Goal: Task Accomplishment & Management: Manage account settings

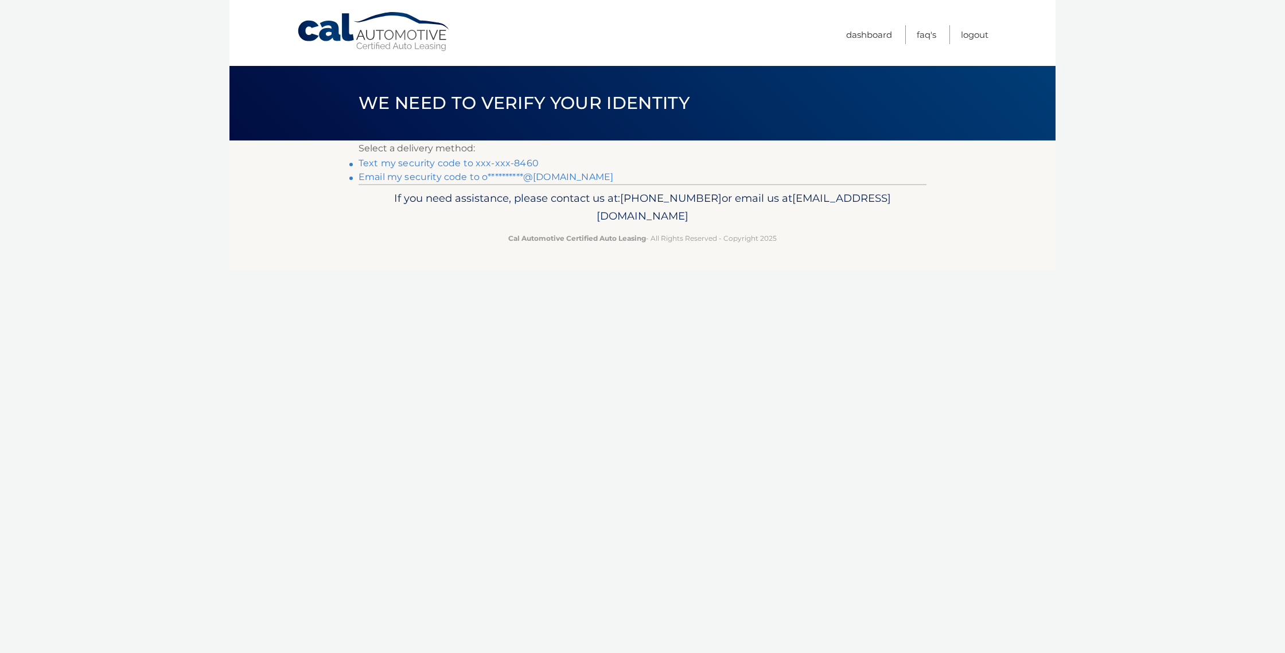
click at [518, 163] on link "Text my security code to xxx-xxx-8460" at bounding box center [448, 163] width 180 height 11
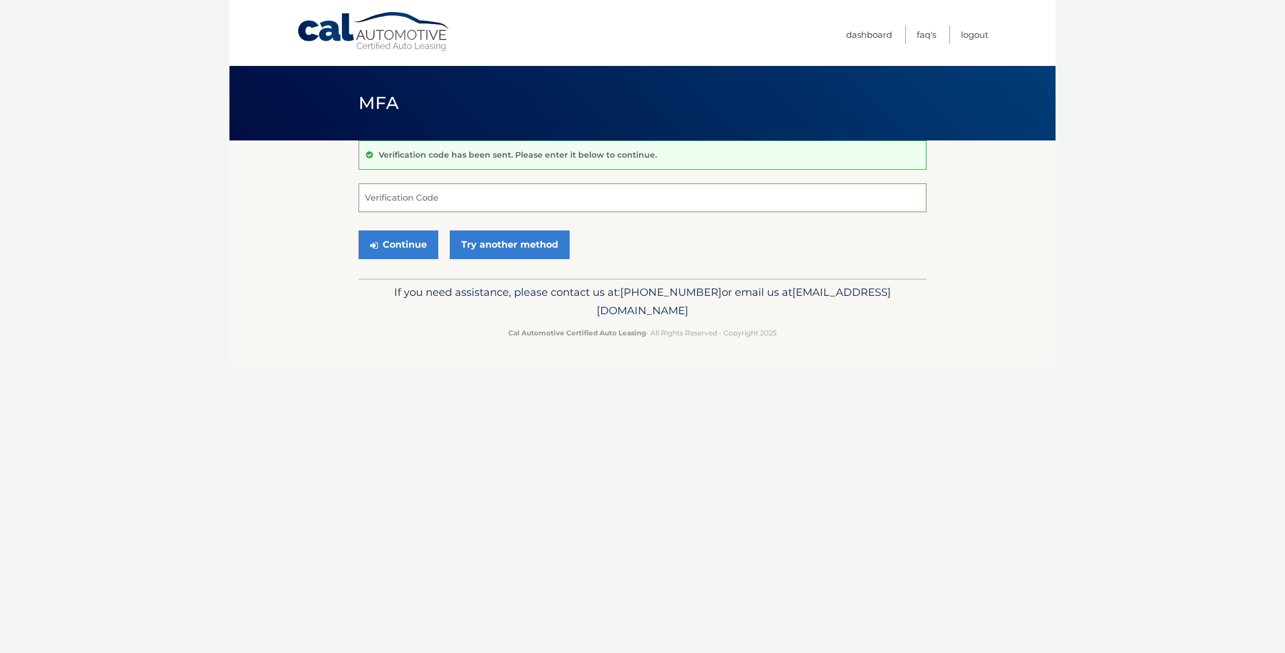
click at [465, 198] on input "Verification Code" at bounding box center [642, 198] width 568 height 29
type input "930215"
click at [398, 244] on button "Continue" at bounding box center [398, 245] width 80 height 29
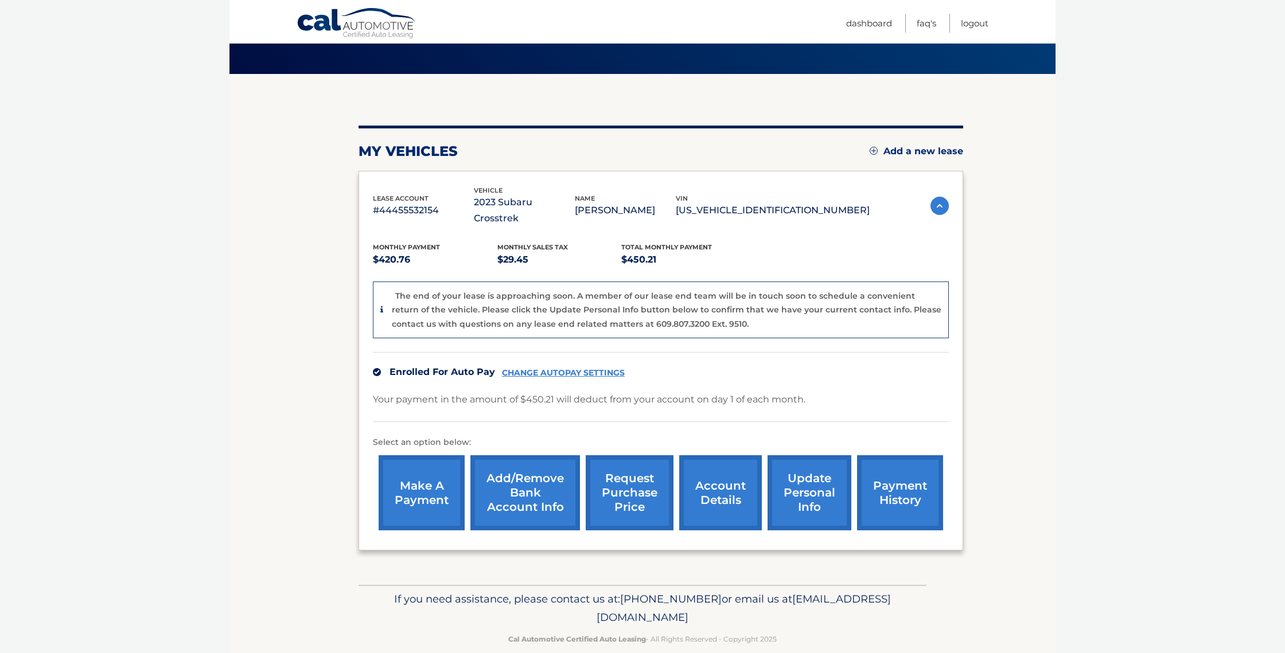
scroll to position [66, 0]
click at [725, 472] on link "account details" at bounding box center [720, 493] width 83 height 75
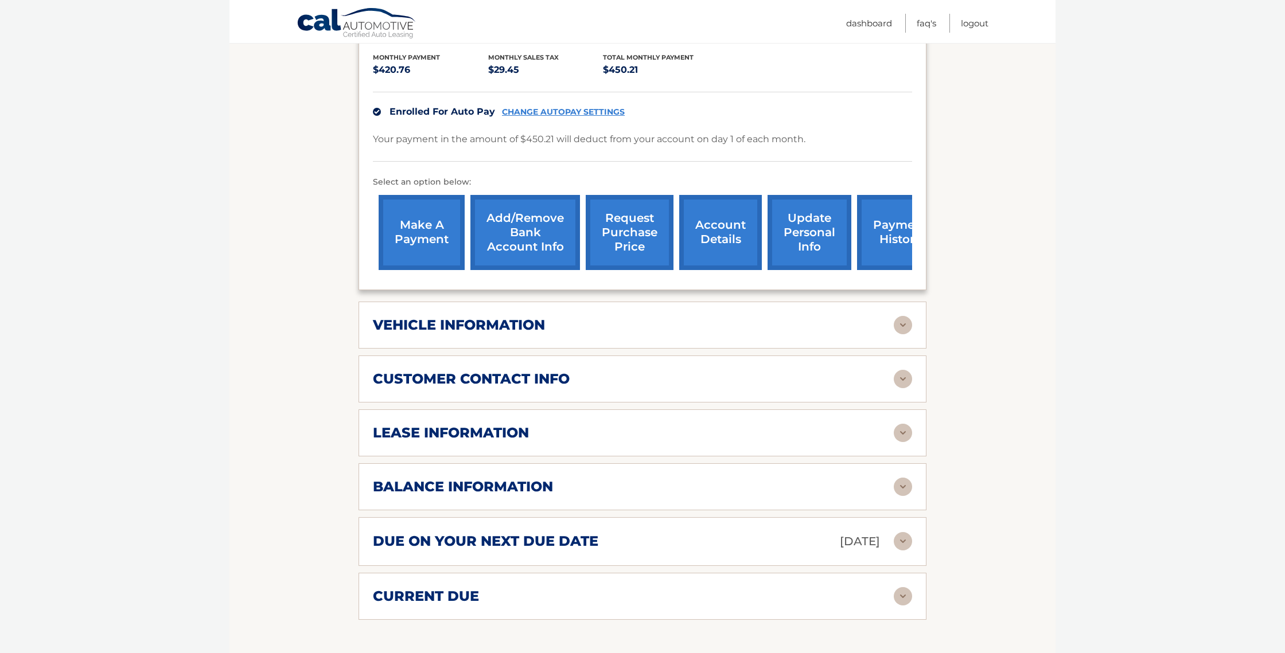
scroll to position [272, 0]
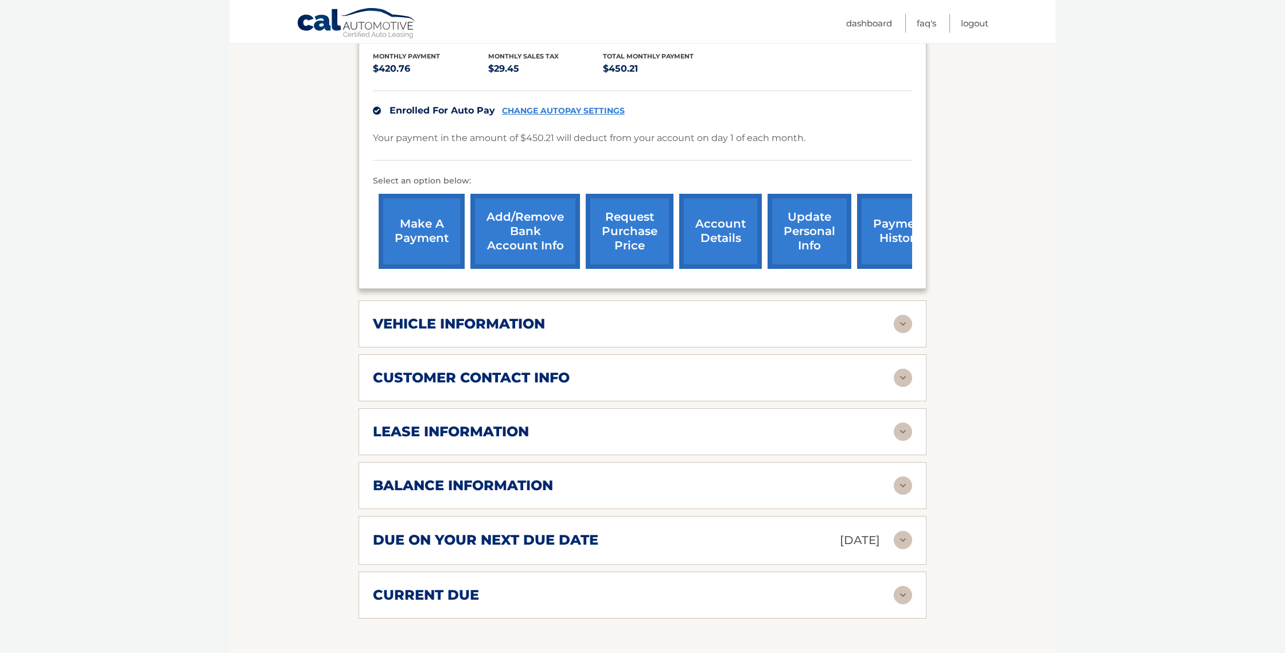
click at [684, 423] on div "lease information" at bounding box center [633, 431] width 521 height 17
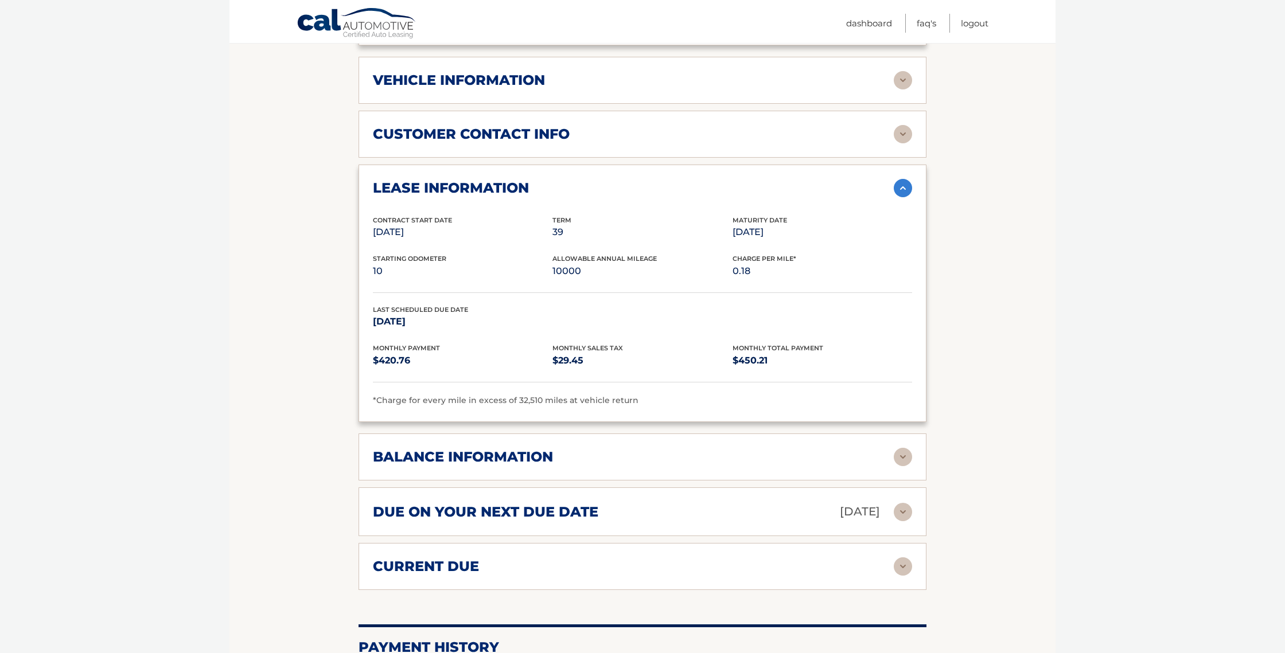
scroll to position [518, 0]
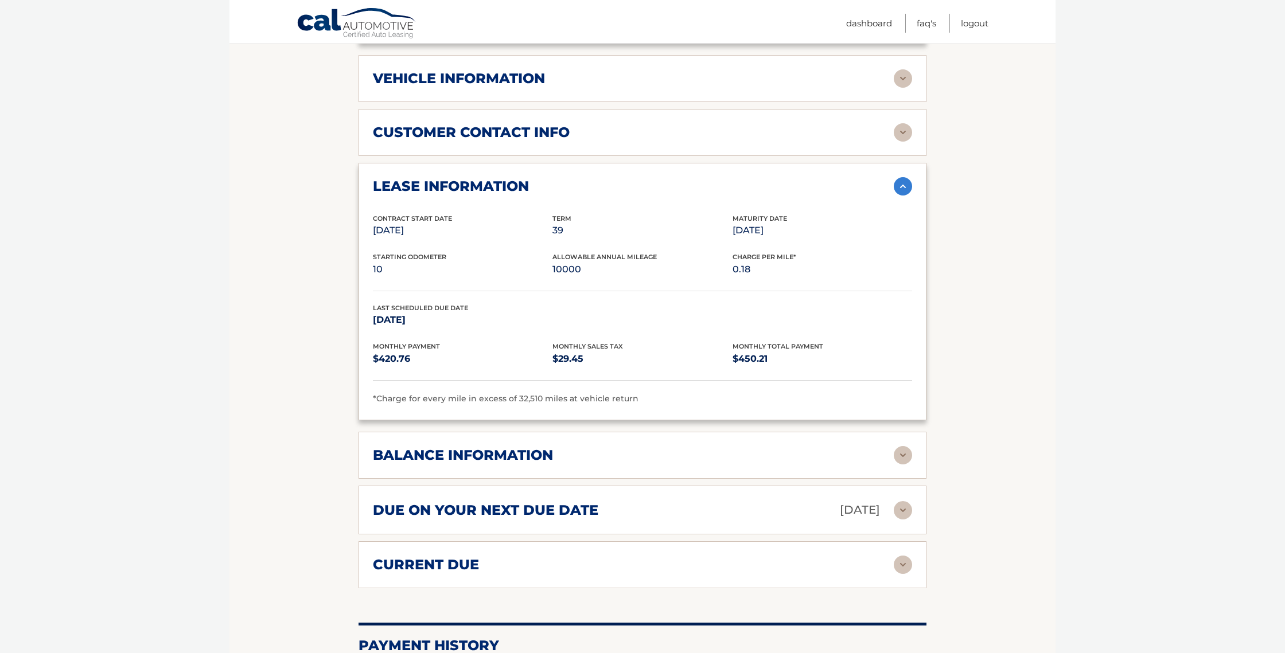
click at [692, 447] on div "balance information" at bounding box center [633, 455] width 521 height 17
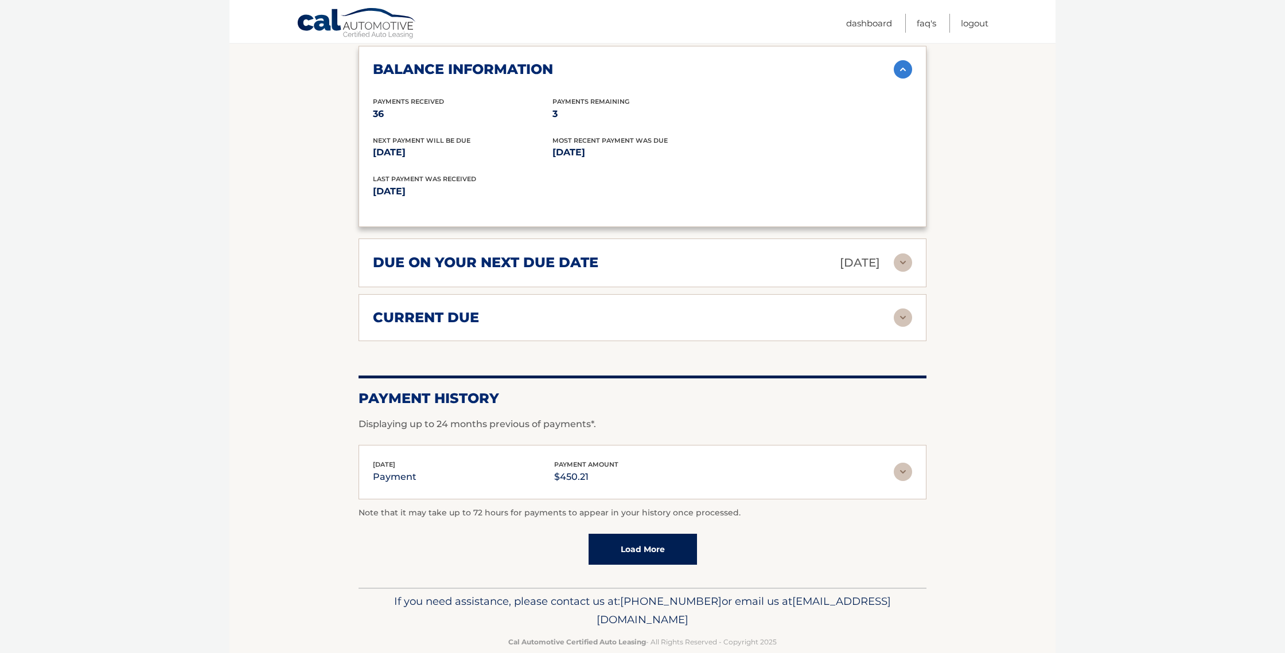
scroll to position [903, 0]
drag, startPoint x: 742, startPoint y: 599, endPoint x: 544, endPoint y: 602, distance: 197.9
click at [596, 602] on span "[EMAIL_ADDRESS][DOMAIN_NAME]" at bounding box center [743, 612] width 294 height 32
copy p "[EMAIL_ADDRESS][DOMAIN_NAME]"
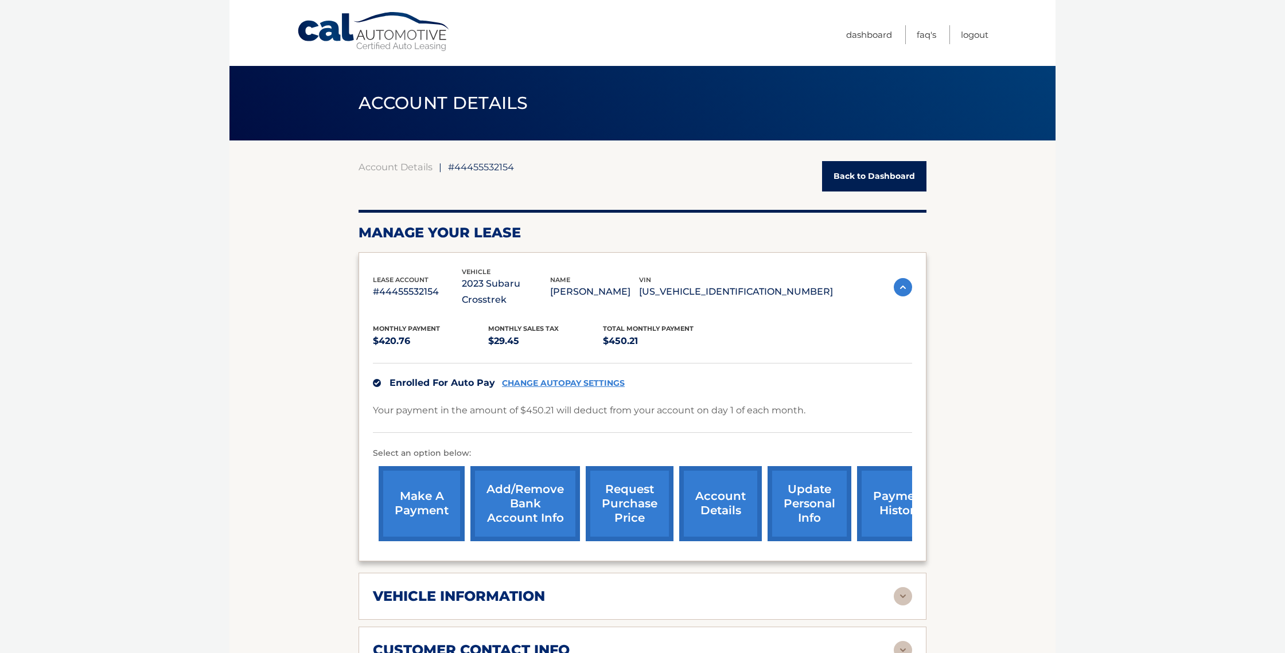
scroll to position [0, 0]
drag, startPoint x: 514, startPoint y: 168, endPoint x: 456, endPoint y: 170, distance: 58.5
click at [456, 170] on div "Account Details | #44455532154 Back to Dashboard" at bounding box center [642, 176] width 568 height 30
copy span "44455532154"
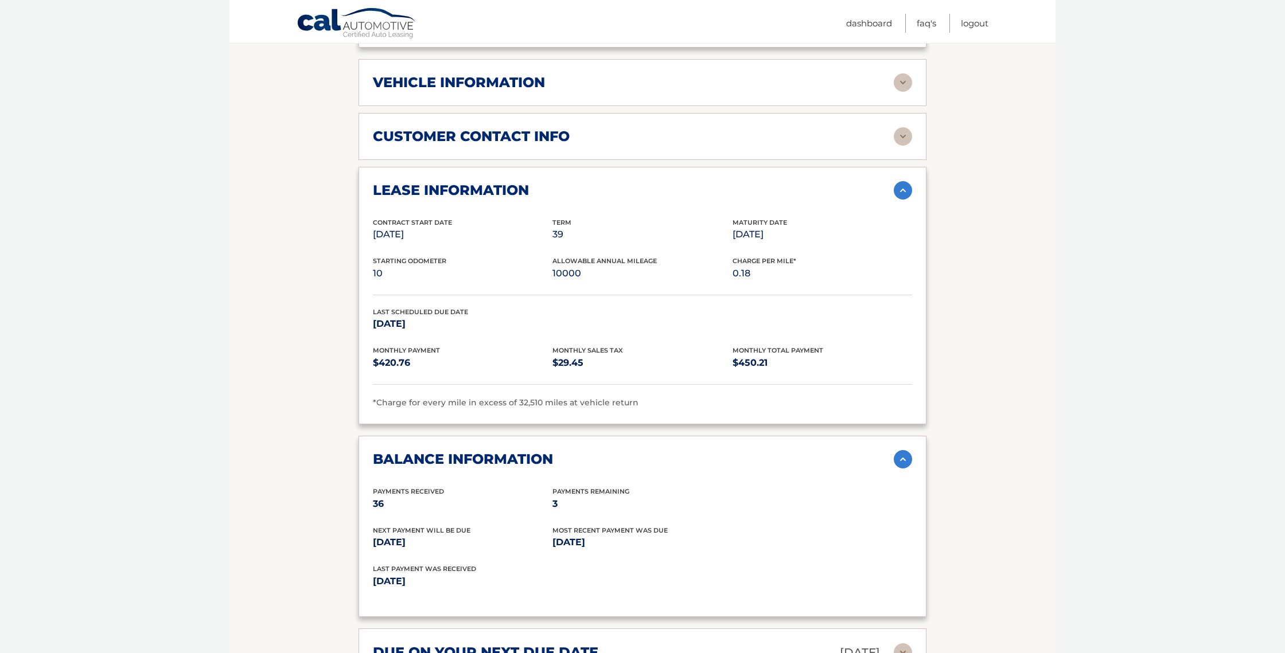
scroll to position [519, 0]
